Goal: Transaction & Acquisition: Book appointment/travel/reservation

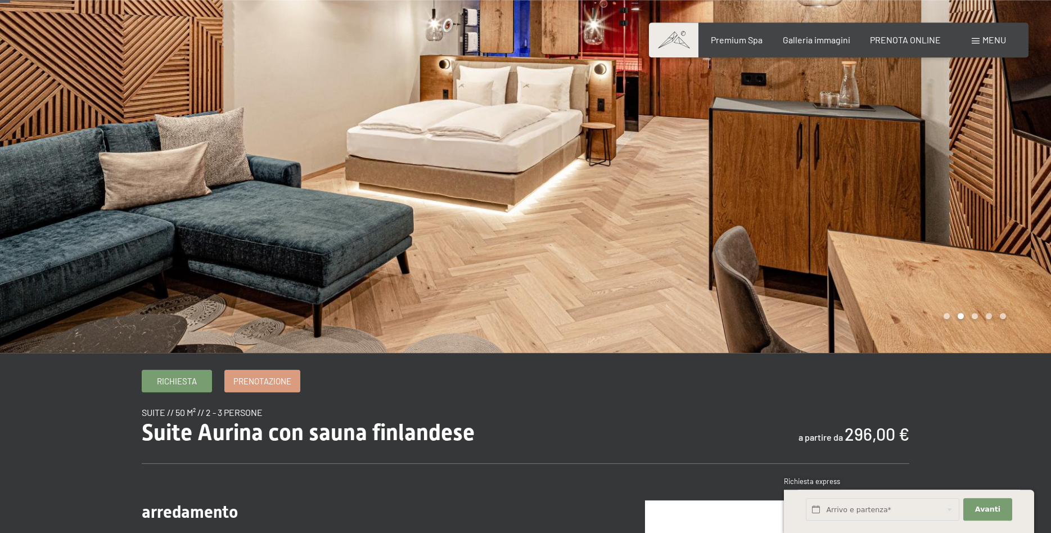
scroll to position [229, 0]
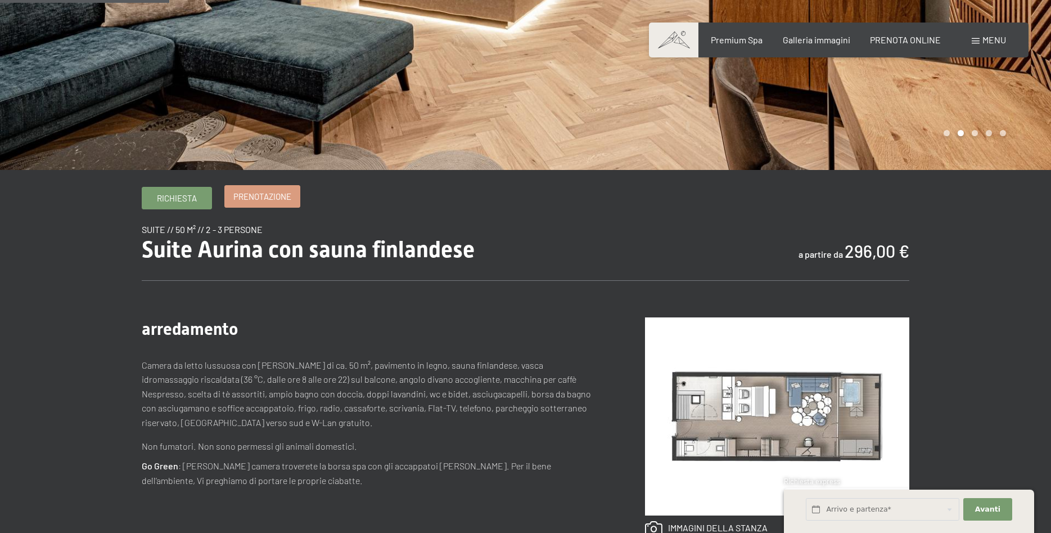
click at [263, 200] on span "Prenotazione" at bounding box center [262, 197] width 58 height 12
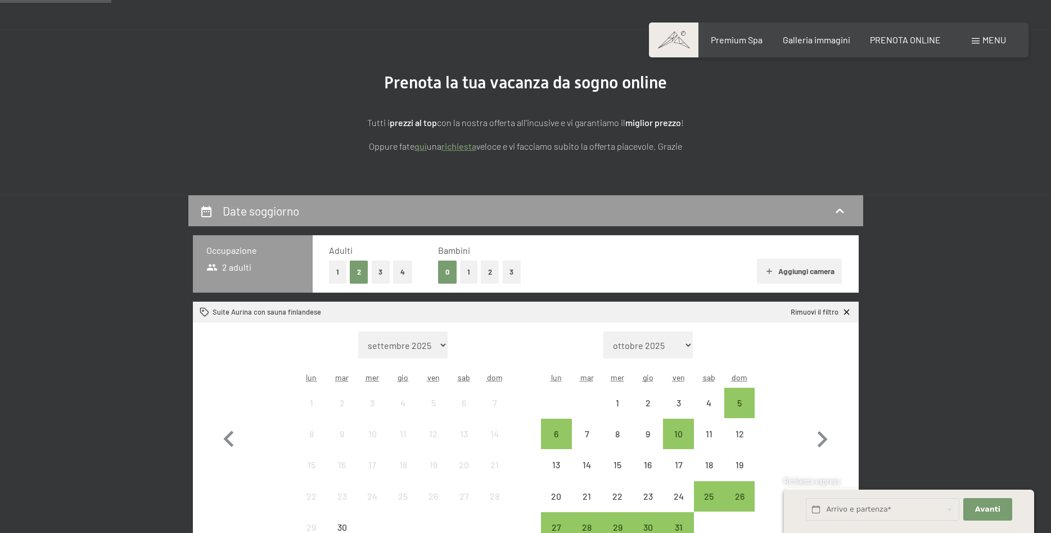
scroll to position [172, 0]
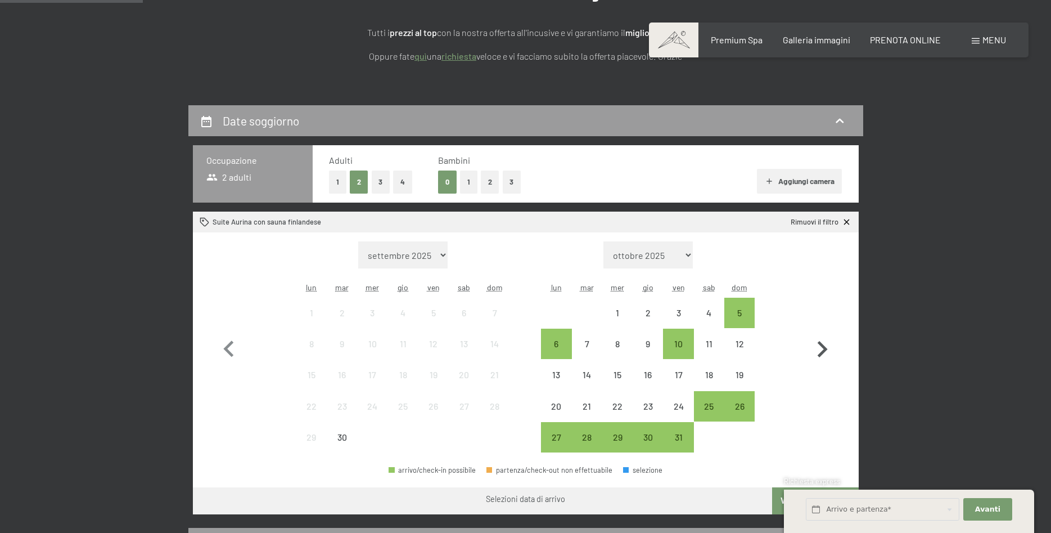
click at [821, 351] on icon "button" at bounding box center [822, 349] width 33 height 33
select select "2025-10-01"
select select "2025-11-01"
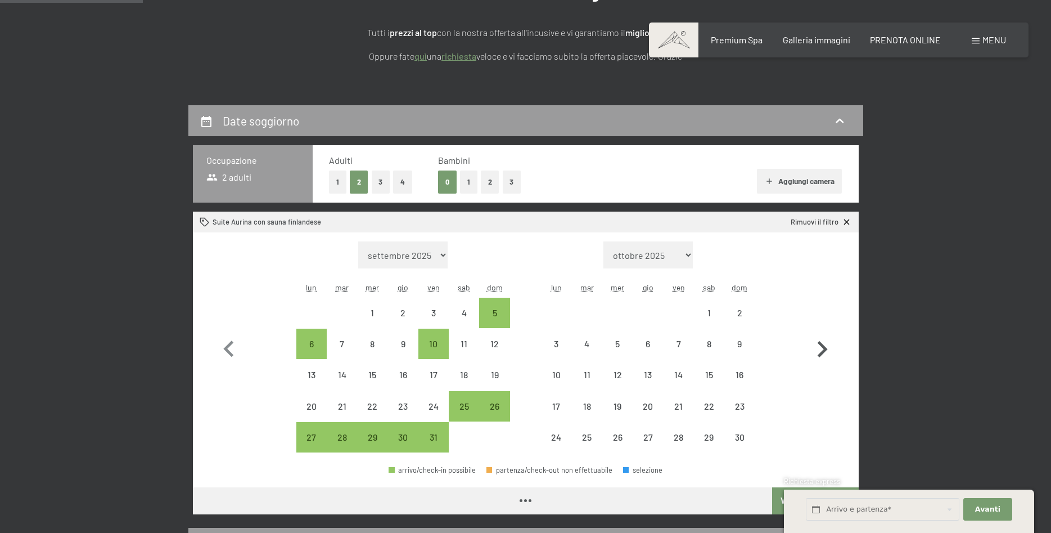
select select "2025-10-01"
select select "2025-11-01"
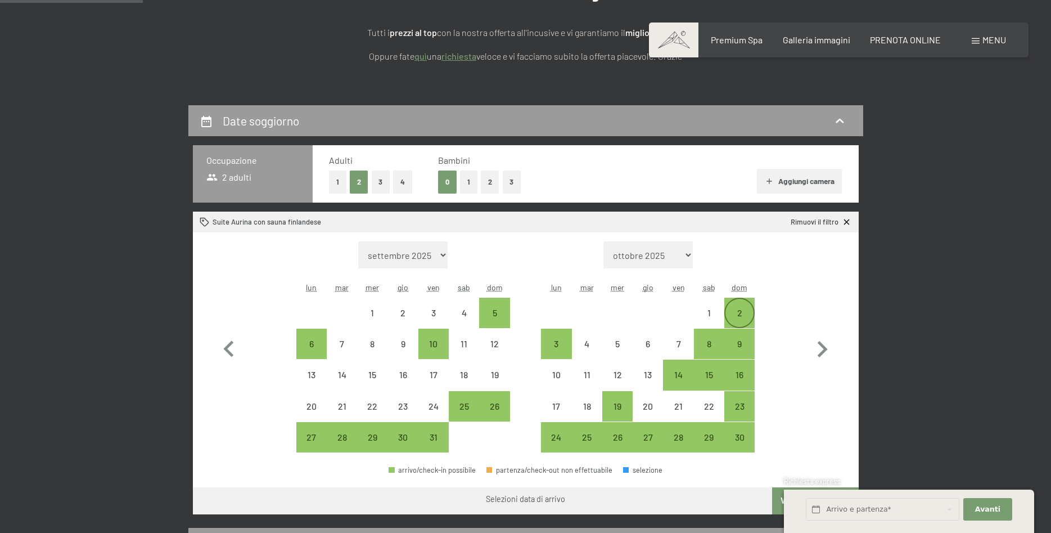
click at [737, 314] on div "2" at bounding box center [739, 322] width 28 height 28
select select "2025-10-01"
select select "2025-11-01"
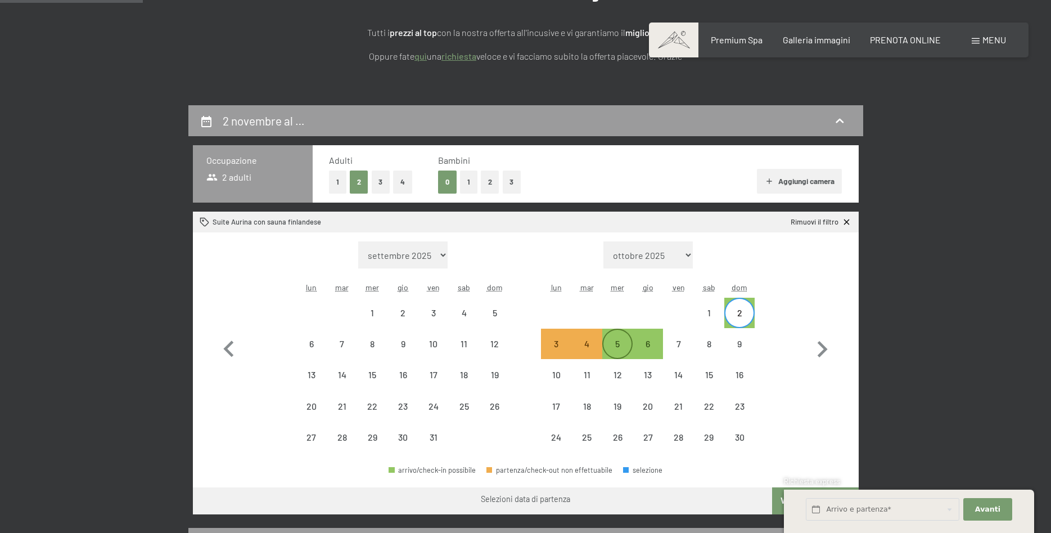
click at [620, 343] on div "5" at bounding box center [617, 353] width 28 height 28
select select "2025-10-01"
select select "2025-11-01"
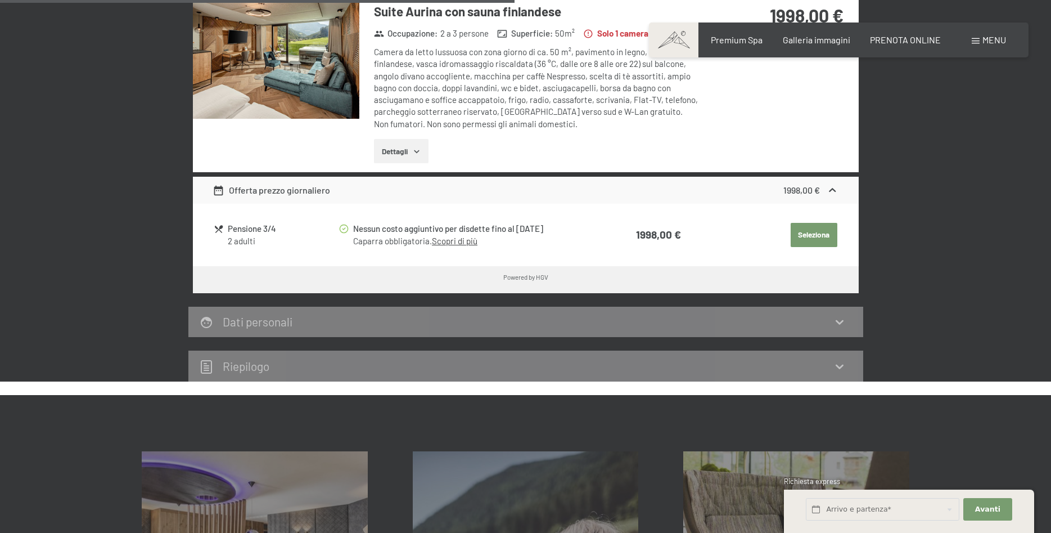
scroll to position [287, 0]
